Goal: Task Accomplishment & Management: Manage account settings

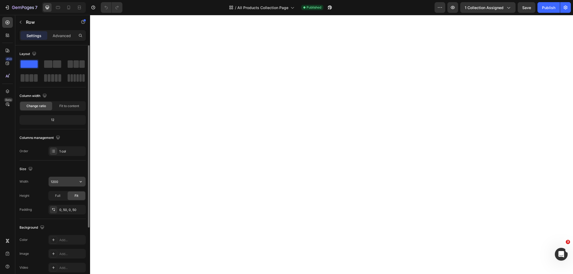
click at [64, 179] on input "1200" at bounding box center [67, 182] width 37 height 10
click at [81, 182] on icon "button" at bounding box center [80, 181] width 5 height 5
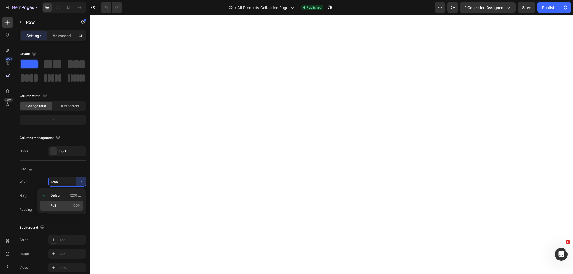
click at [59, 206] on p "Full 100%" at bounding box center [66, 205] width 30 height 5
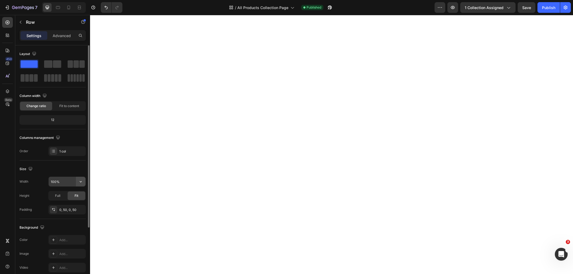
click at [80, 181] on icon "button" at bounding box center [80, 181] width 5 height 5
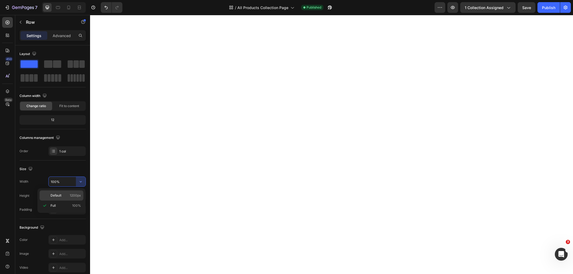
click at [61, 195] on p "Default 1200px" at bounding box center [66, 195] width 30 height 5
type input "1200"
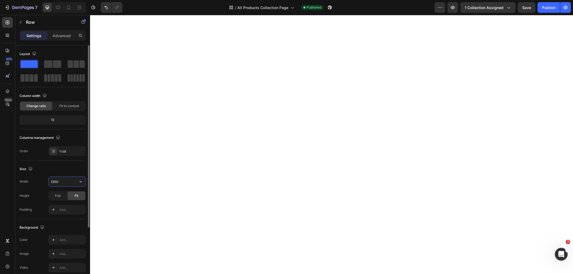
click at [64, 182] on input "1200" at bounding box center [67, 182] width 37 height 10
drag, startPoint x: 83, startPoint y: 184, endPoint x: 80, endPoint y: 184, distance: 3.2
click at [83, 184] on icon "button" at bounding box center [80, 181] width 5 height 5
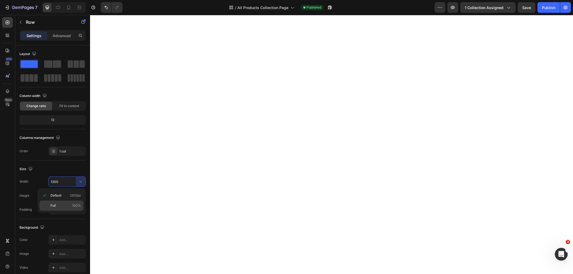
click at [63, 209] on div "Full 100%" at bounding box center [62, 206] width 44 height 10
type input "100%"
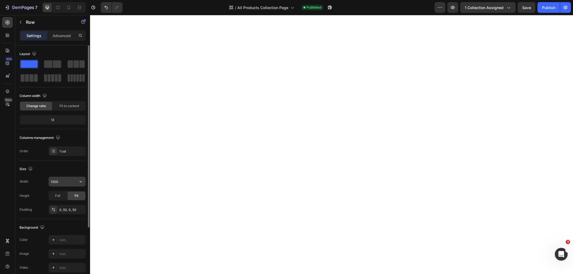
click at [80, 182] on icon "button" at bounding box center [81, 181] width 2 height 1
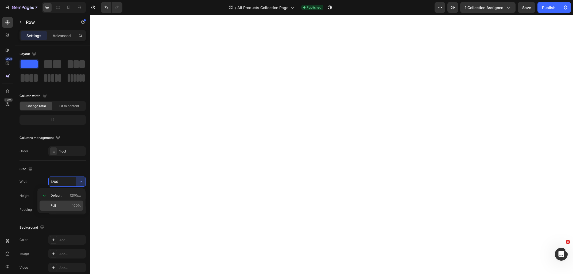
click at [68, 203] on div "Full 100%" at bounding box center [62, 206] width 44 height 10
type input "100%"
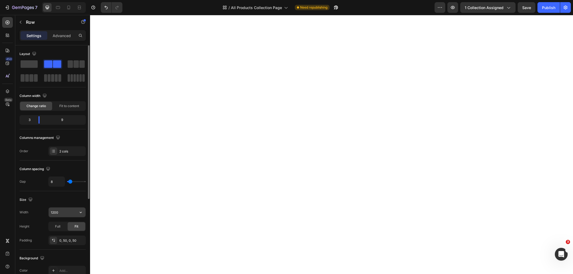
click at [81, 210] on icon "button" at bounding box center [80, 212] width 5 height 5
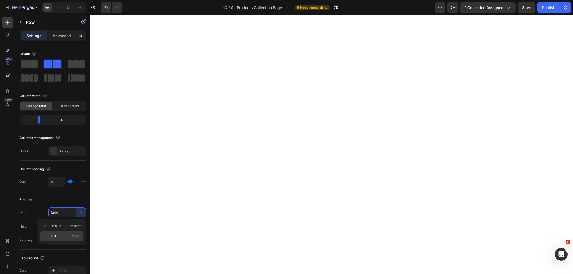
click at [59, 235] on p "Full 100%" at bounding box center [66, 236] width 30 height 5
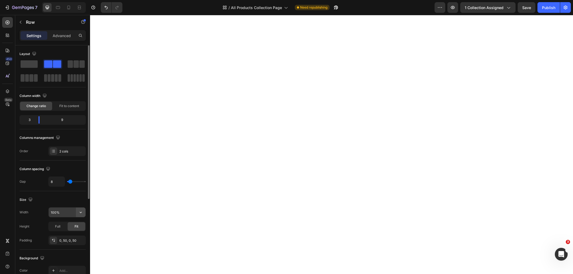
click at [80, 214] on icon "button" at bounding box center [80, 212] width 5 height 5
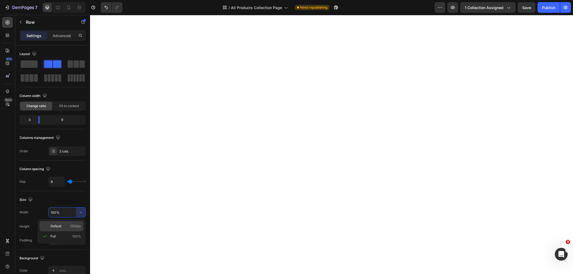
click at [62, 227] on p "Default 1200px" at bounding box center [66, 226] width 30 height 5
type input "1200"
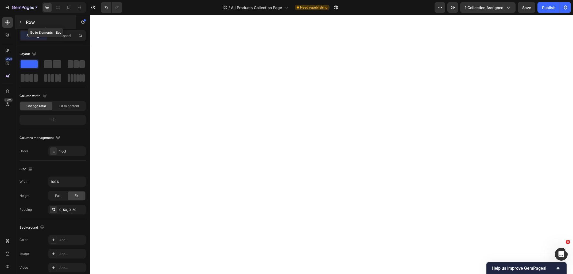
click at [23, 23] on button "button" at bounding box center [20, 22] width 9 height 9
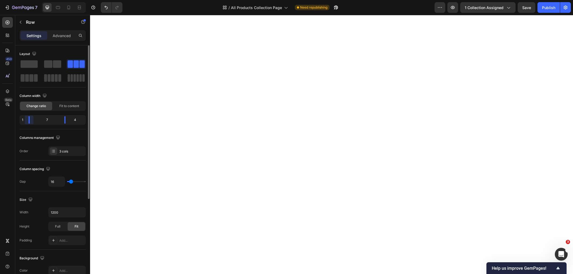
drag, startPoint x: 41, startPoint y: 123, endPoint x: 55, endPoint y: 116, distance: 15.1
click at [20, 121] on div "Layout Column width Change ratio Fit to content 1 7 4 Columns management Order …" at bounding box center [52, 167] width 75 height 244
drag, startPoint x: 66, startPoint y: 118, endPoint x: 87, endPoint y: 120, distance: 21.0
click at [87, 120] on div "Layout Column width Change ratio Fit to content 1 10 1 Columns management Order…" at bounding box center [52, 167] width 75 height 244
click at [81, 213] on icon "button" at bounding box center [81, 212] width 2 height 1
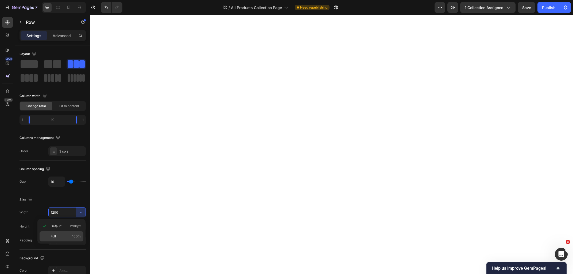
click at [59, 235] on p "Full 100%" at bounding box center [66, 236] width 30 height 5
type input "100%"
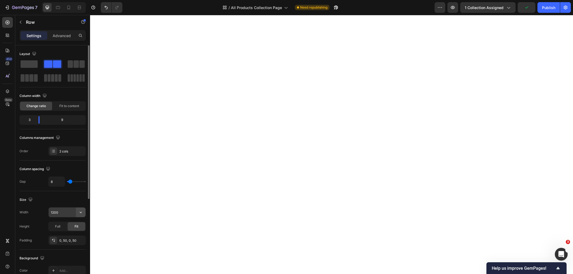
click at [82, 214] on icon "button" at bounding box center [80, 212] width 5 height 5
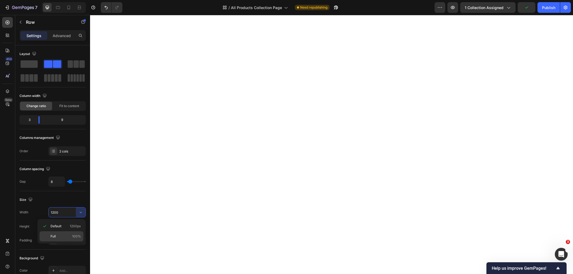
click at [62, 236] on p "Full 100%" at bounding box center [66, 236] width 30 height 5
type input "100%"
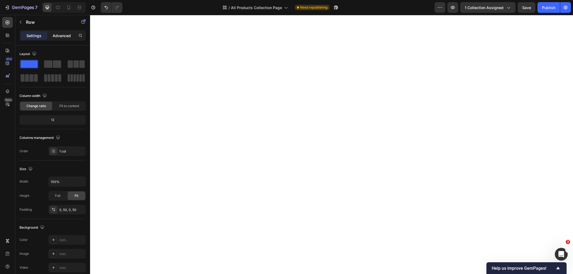
click at [72, 33] on div "Advanced" at bounding box center [61, 35] width 27 height 9
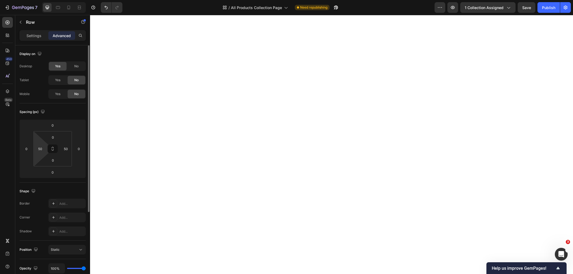
click at [42, 0] on html "7 Version history / All Products Collection Page Need republishing Preview 1 co…" at bounding box center [286, 0] width 573 height 0
click at [42, 152] on input "50" at bounding box center [40, 149] width 8 height 8
click at [40, 150] on input "50" at bounding box center [40, 149] width 8 height 8
type input "0"
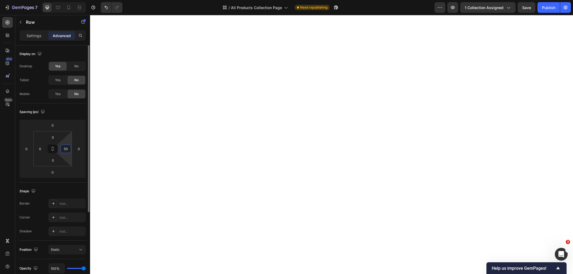
click at [65, 149] on input "50" at bounding box center [66, 149] width 8 height 8
type input "0"
click at [76, 0] on html "7 Version history / All Products Collection Page Need republishing Preview 1 co…" at bounding box center [286, 0] width 573 height 0
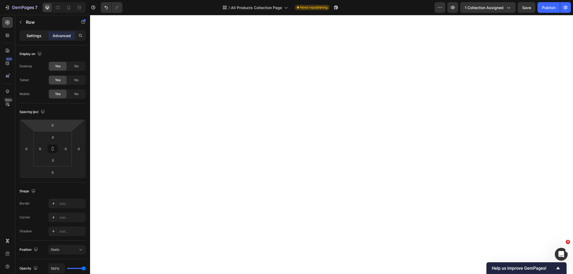
click at [35, 33] on p "Settings" at bounding box center [33, 36] width 15 height 6
click at [32, 38] on p "Settings" at bounding box center [33, 36] width 15 height 6
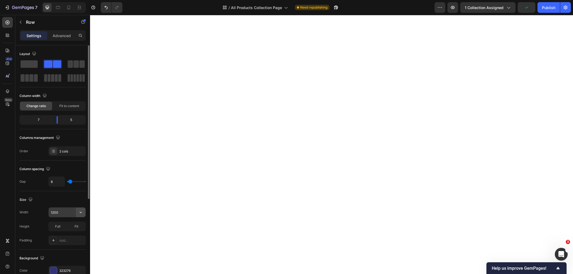
click at [78, 212] on icon "button" at bounding box center [80, 212] width 5 height 5
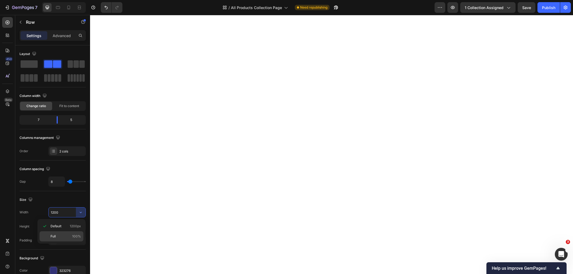
click at [61, 233] on div "Full 100%" at bounding box center [62, 236] width 44 height 10
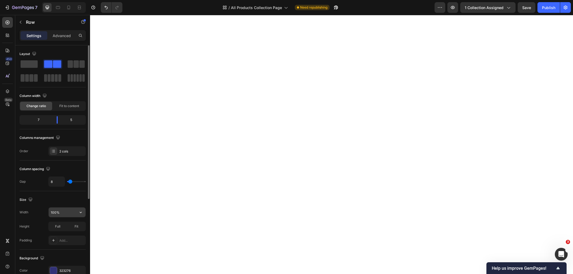
click at [80, 212] on icon "button" at bounding box center [80, 212] width 5 height 5
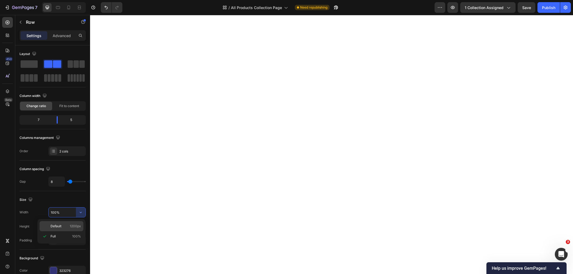
click at [63, 226] on p "Default 1200px" at bounding box center [66, 226] width 30 height 5
type input "1200"
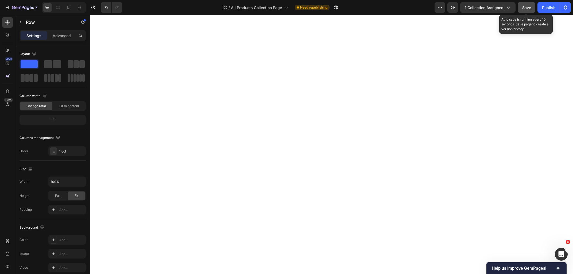
click at [519, 7] on button "Save" at bounding box center [527, 7] width 18 height 11
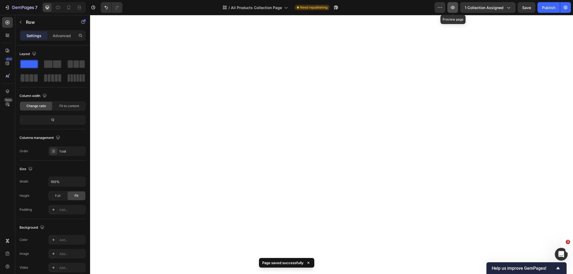
click at [455, 7] on icon "button" at bounding box center [453, 7] width 4 height 3
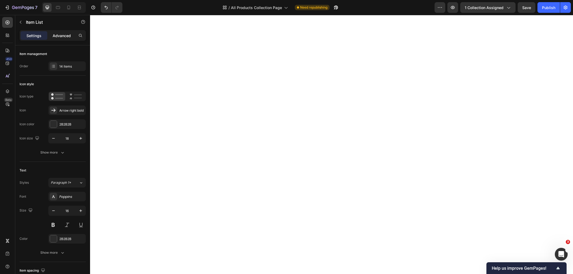
click at [60, 36] on p "Advanced" at bounding box center [62, 36] width 18 height 6
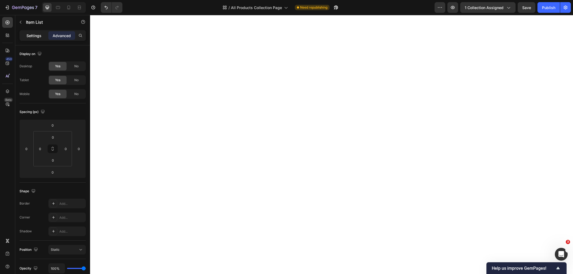
click at [35, 33] on p "Settings" at bounding box center [33, 36] width 15 height 6
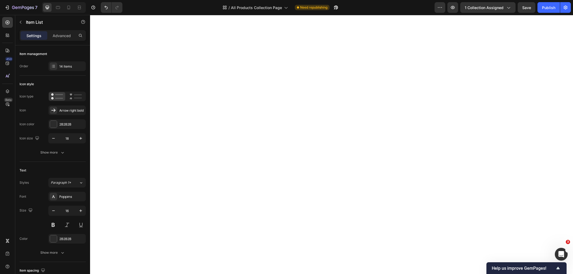
type input "8"
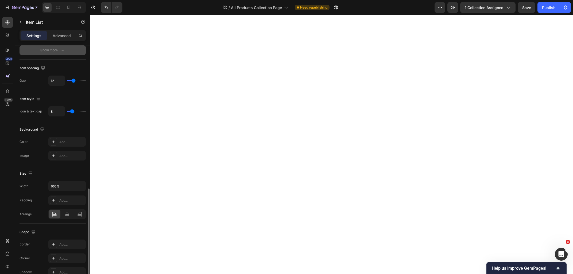
scroll to position [231, 0]
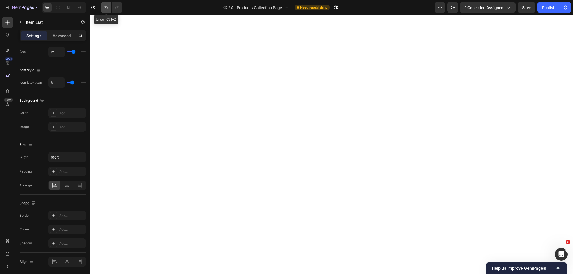
click at [107, 7] on icon "Undo/Redo" at bounding box center [105, 7] width 5 height 5
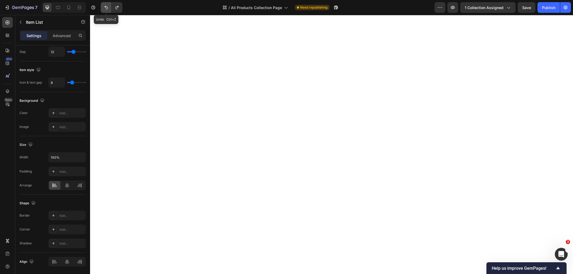
click at [107, 7] on icon "Undo/Redo" at bounding box center [105, 7] width 5 height 5
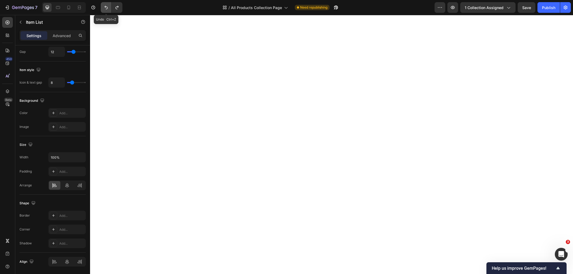
click at [107, 7] on icon "Undo/Redo" at bounding box center [105, 7] width 5 height 5
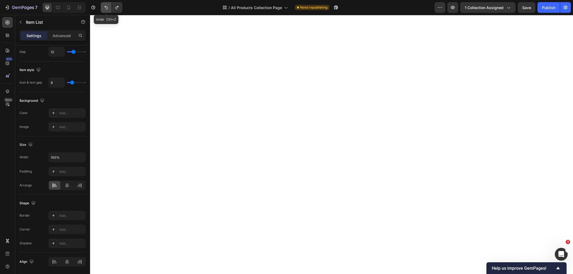
click at [107, 7] on icon "Undo/Redo" at bounding box center [105, 7] width 5 height 5
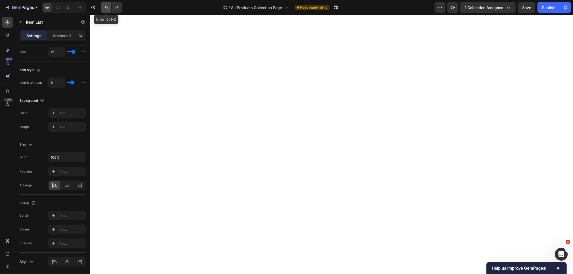
click at [107, 7] on icon "Undo/Redo" at bounding box center [105, 7] width 5 height 5
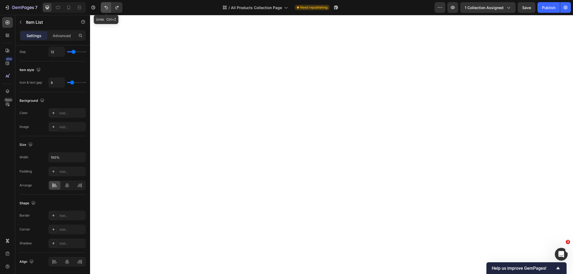
click at [107, 7] on icon "Undo/Redo" at bounding box center [105, 7] width 5 height 5
click at [107, 4] on button "Undo/Redo" at bounding box center [106, 7] width 11 height 11
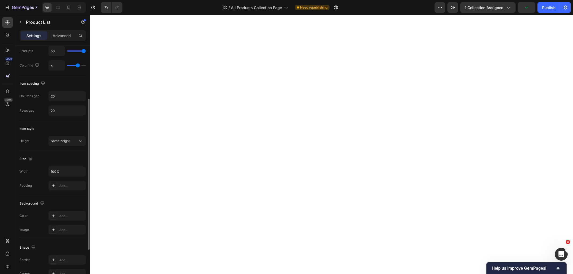
scroll to position [0, 0]
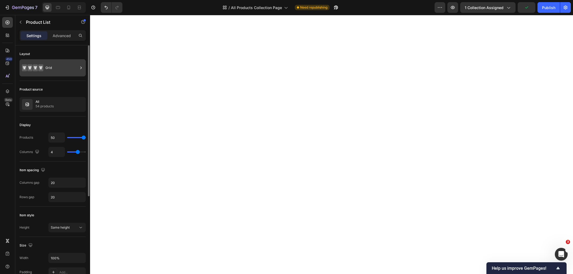
click at [56, 70] on div "Grid" at bounding box center [61, 68] width 33 height 12
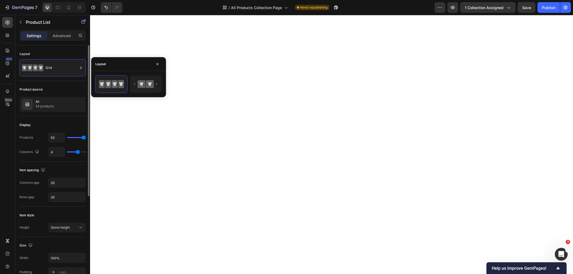
type input "3"
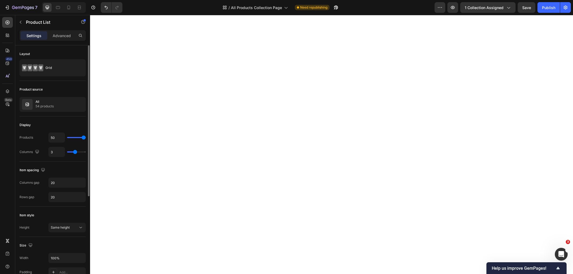
type input "3"
click at [76, 153] on input "range" at bounding box center [76, 152] width 19 height 1
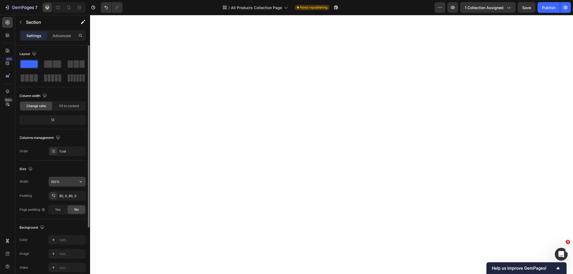
click at [61, 185] on input "100%" at bounding box center [67, 182] width 37 height 10
click at [61, 199] on div "80, 0, 80, 0" at bounding box center [67, 196] width 16 height 5
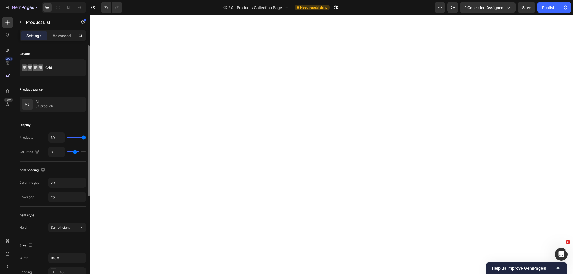
type input "4"
click at [77, 152] on input "range" at bounding box center [76, 152] width 19 height 1
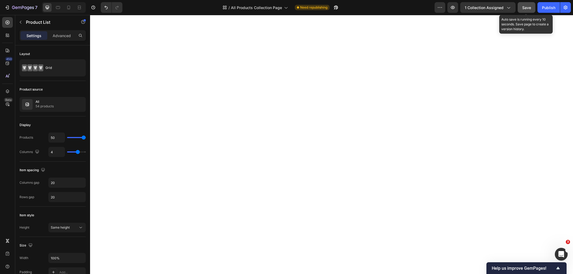
click at [524, 9] on span "Save" at bounding box center [526, 7] width 9 height 5
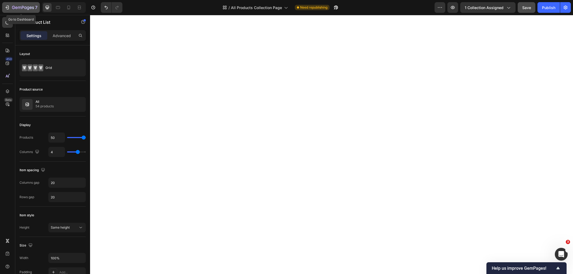
click at [29, 10] on icon "button" at bounding box center [23, 8] width 22 height 5
